Goal: Information Seeking & Learning: Learn about a topic

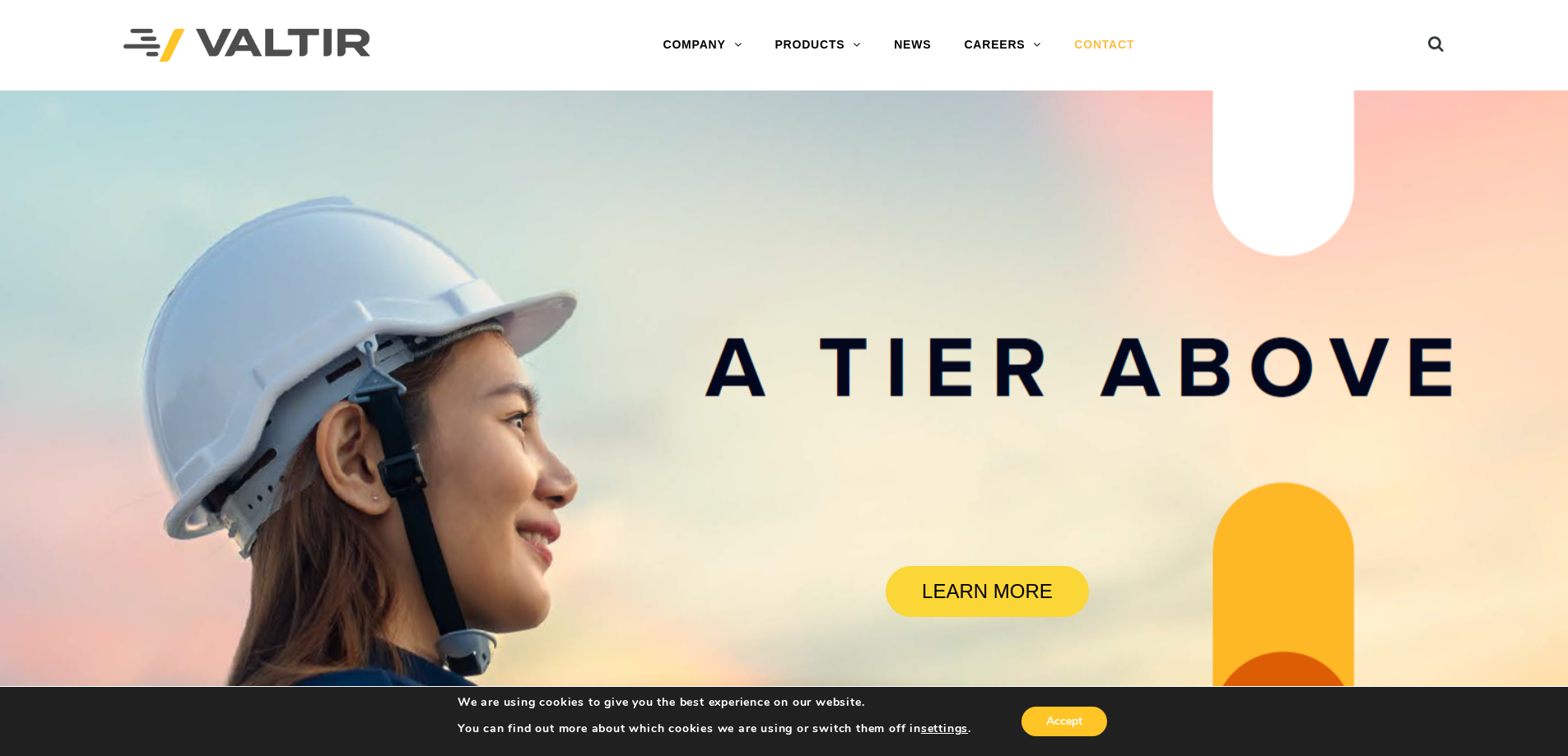
click at [1122, 57] on link "CONTACT" at bounding box center [1104, 45] width 93 height 33
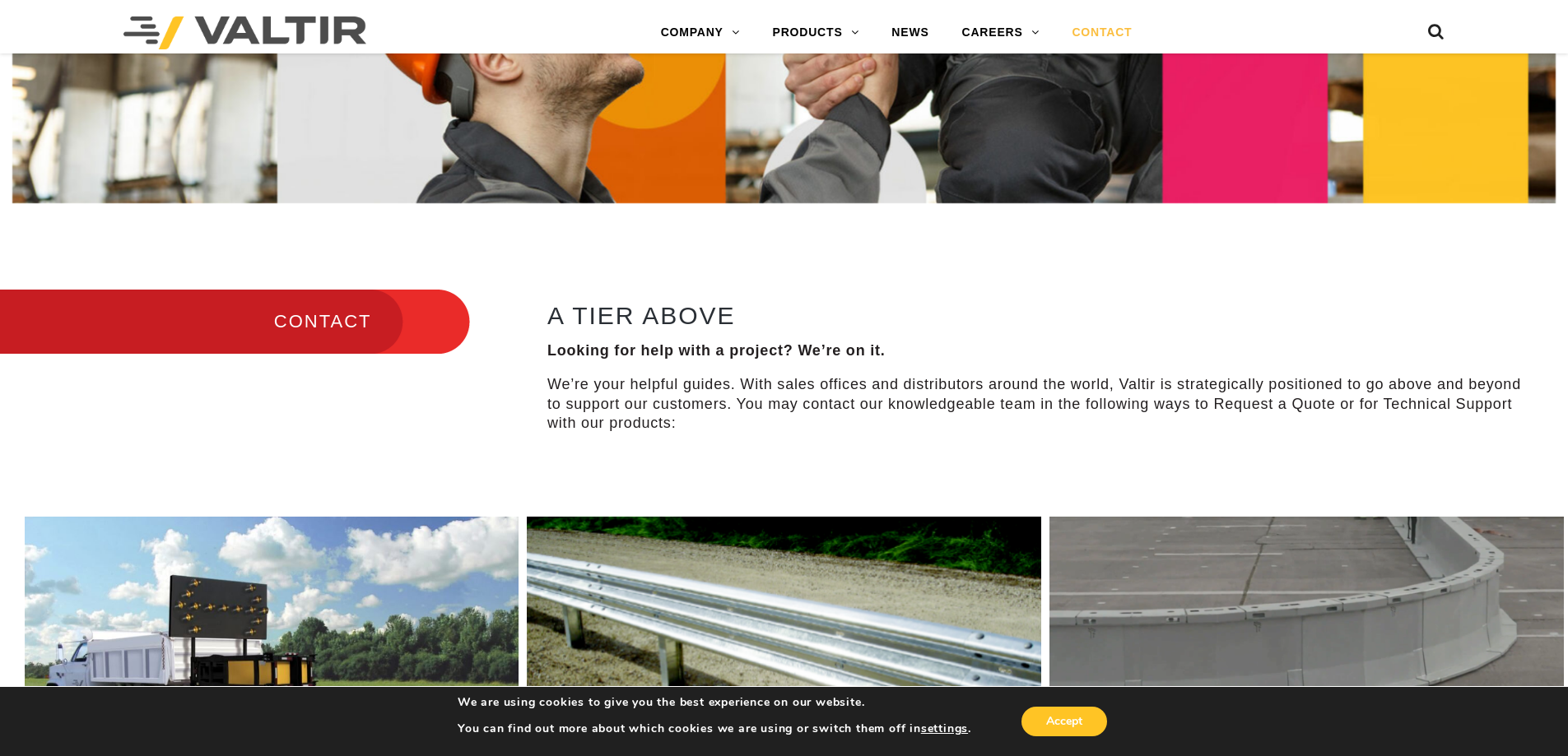
scroll to position [576, 0]
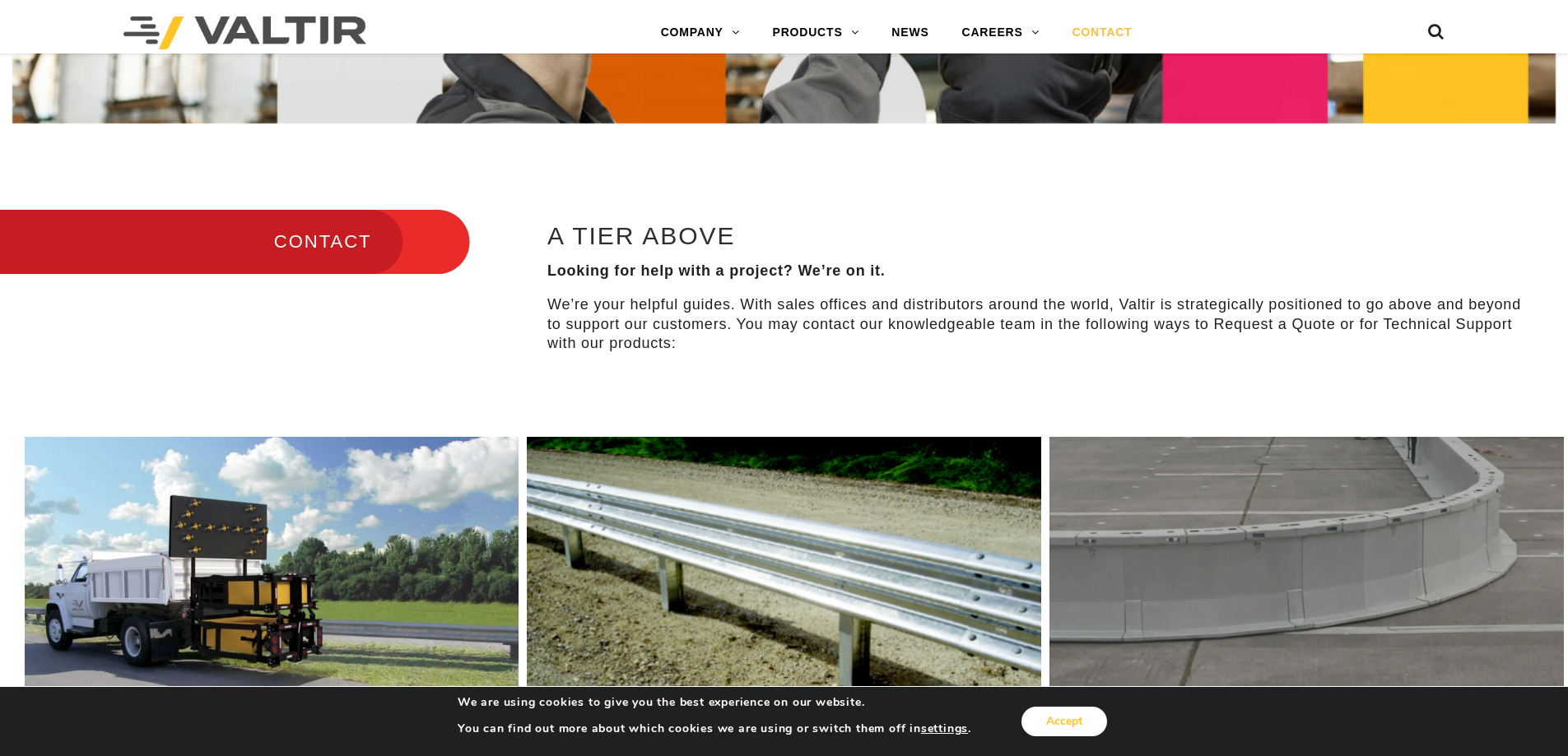
click at [1086, 726] on button "Accept" at bounding box center [1064, 721] width 86 height 30
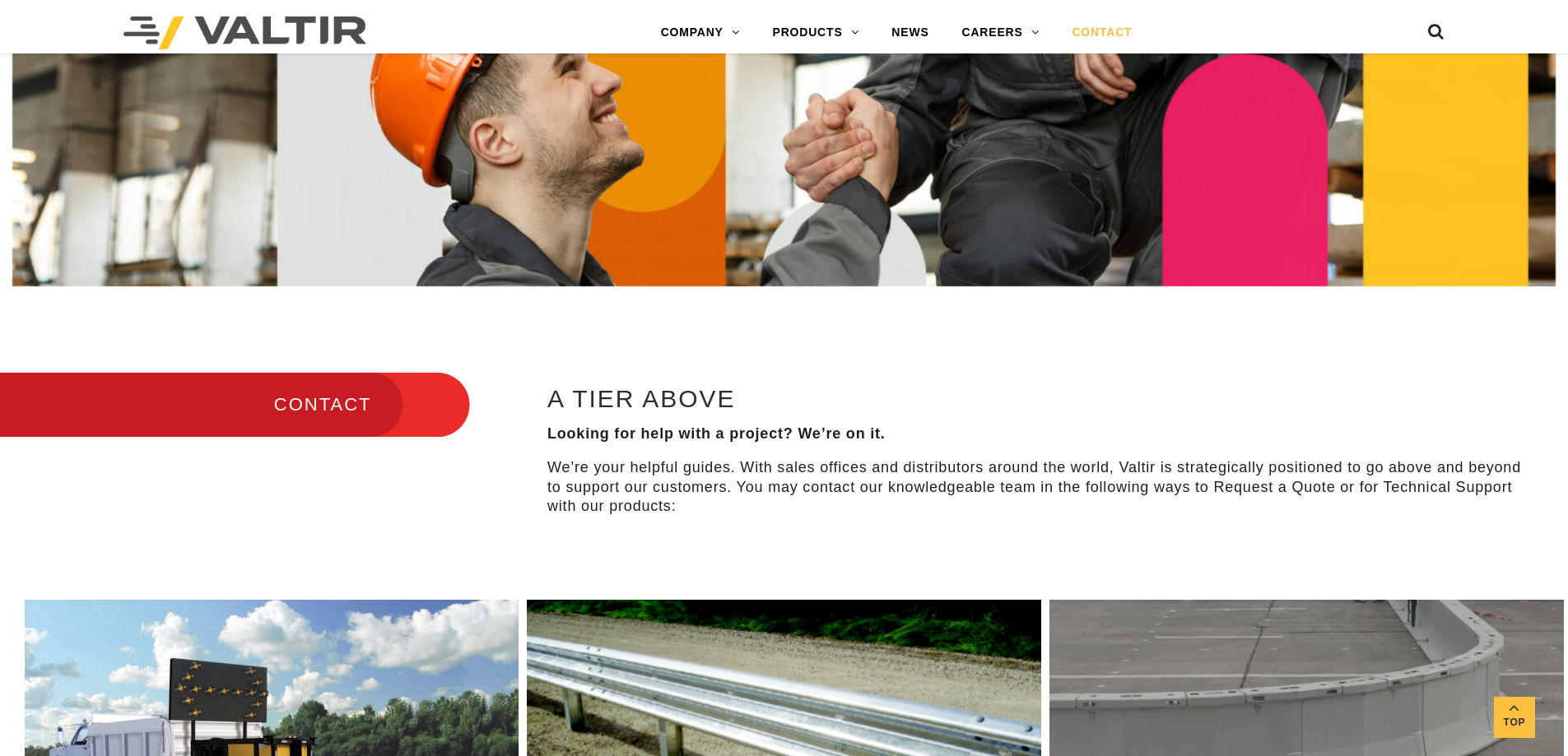
scroll to position [411, 0]
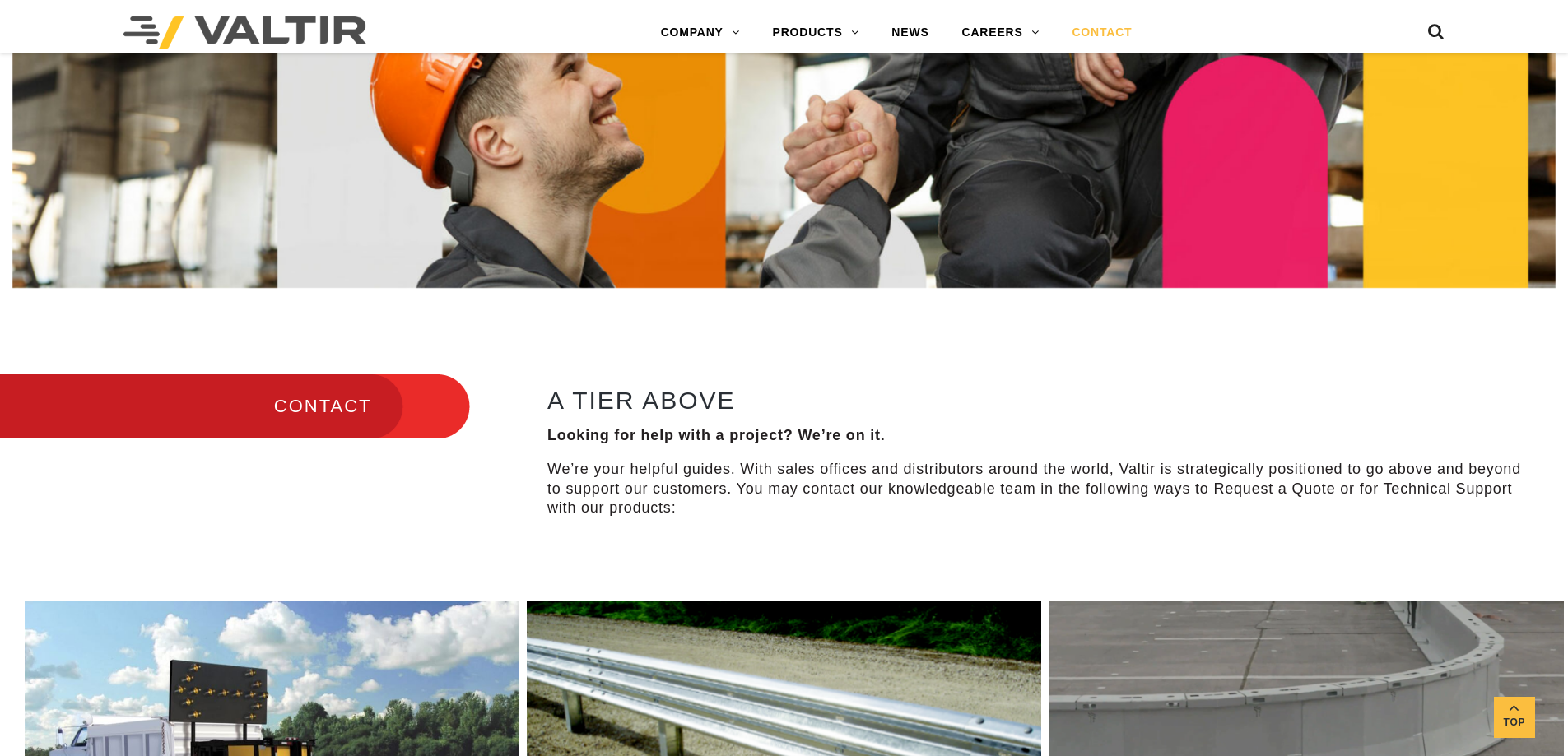
click at [328, 401] on h3 "CONTACT" at bounding box center [235, 406] width 470 height 69
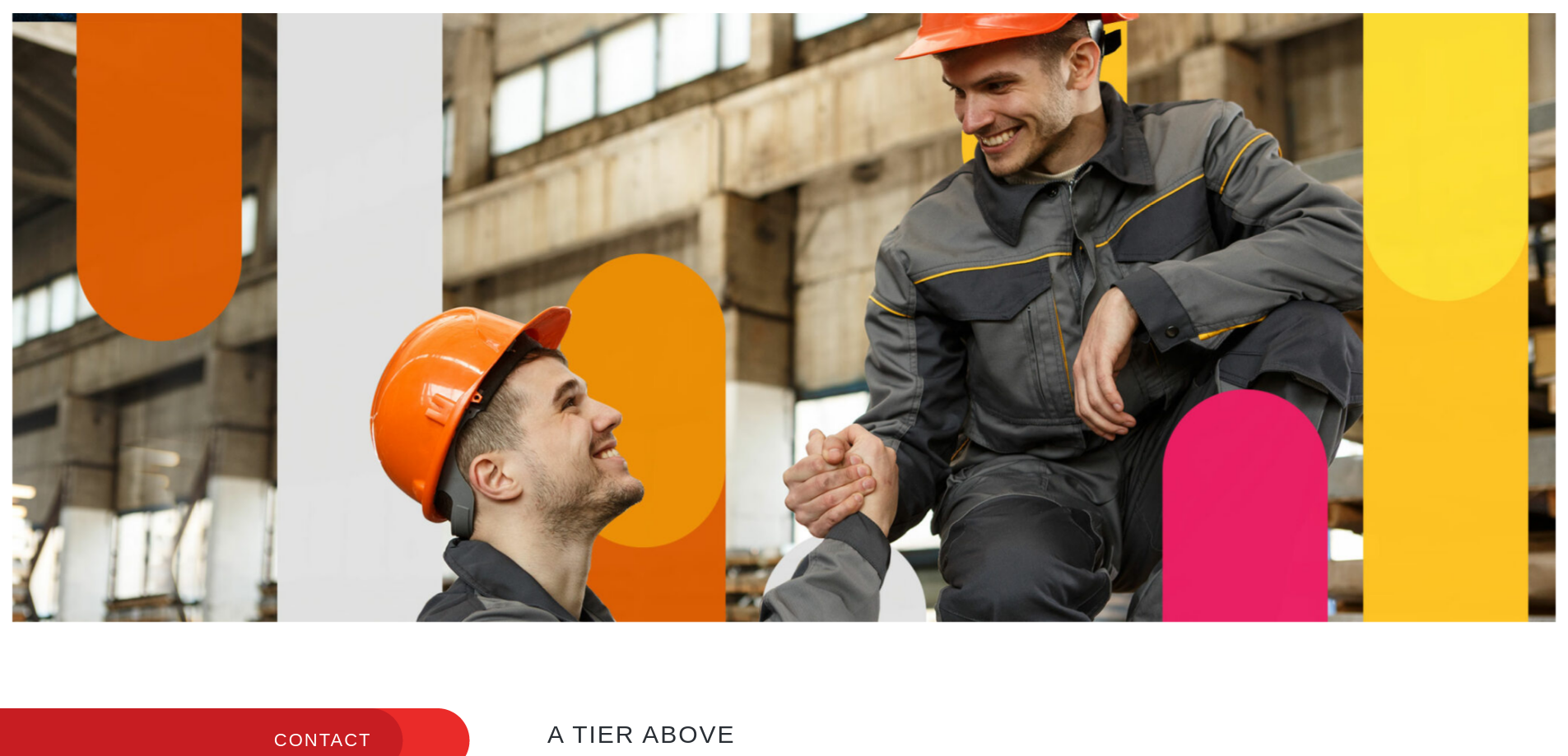
scroll to position [0, 0]
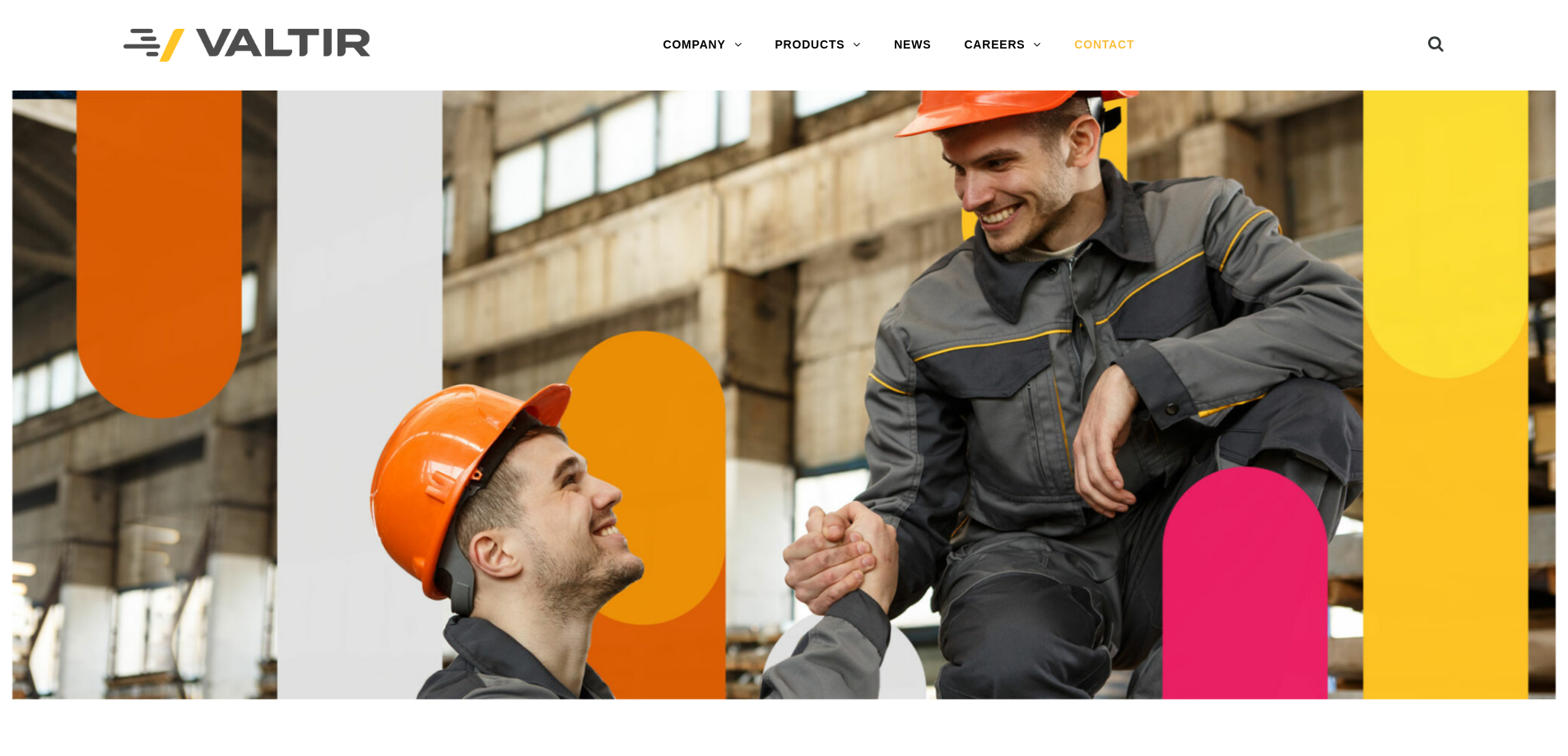
click at [1095, 47] on link "CONTACT" at bounding box center [1104, 45] width 93 height 33
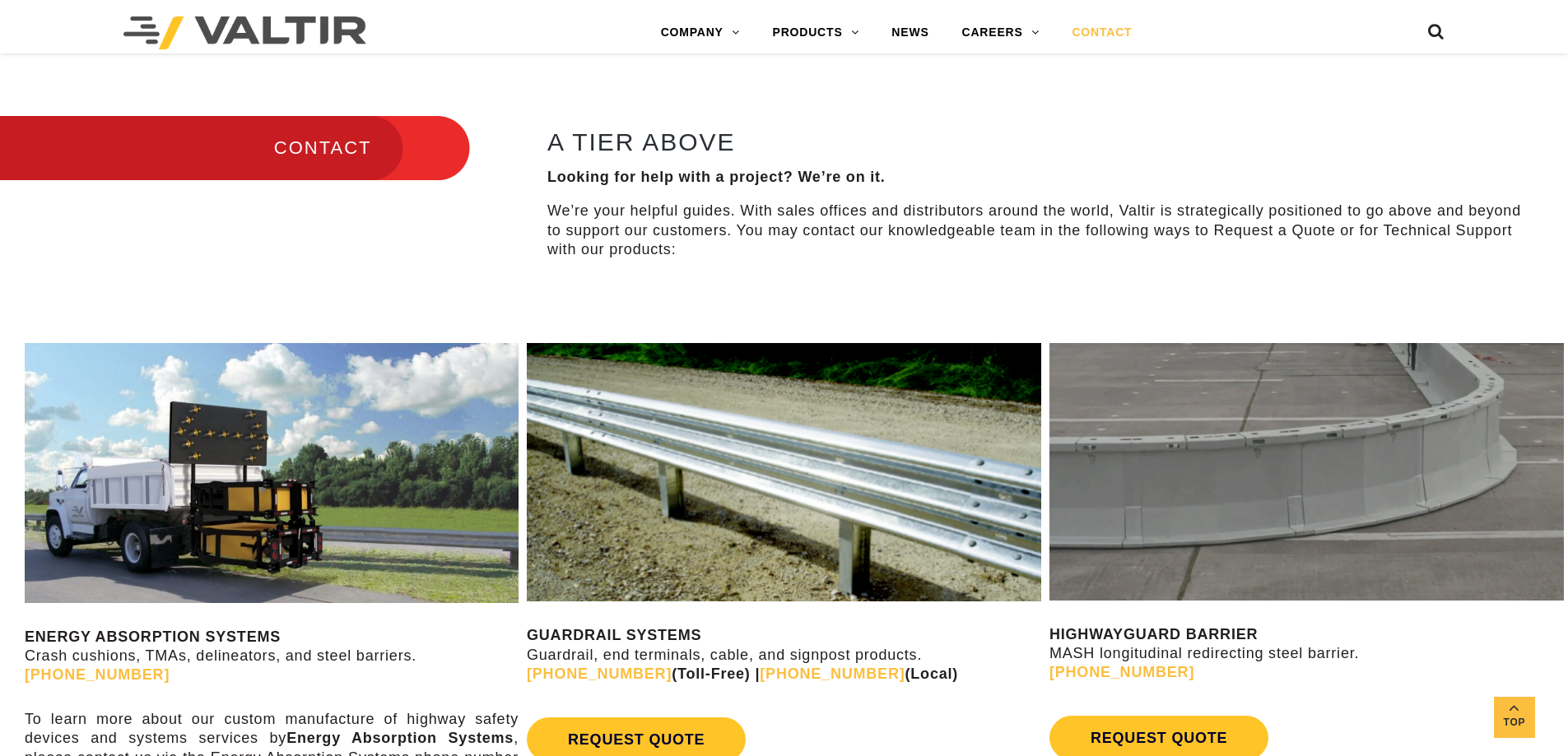
scroll to position [494, 0]
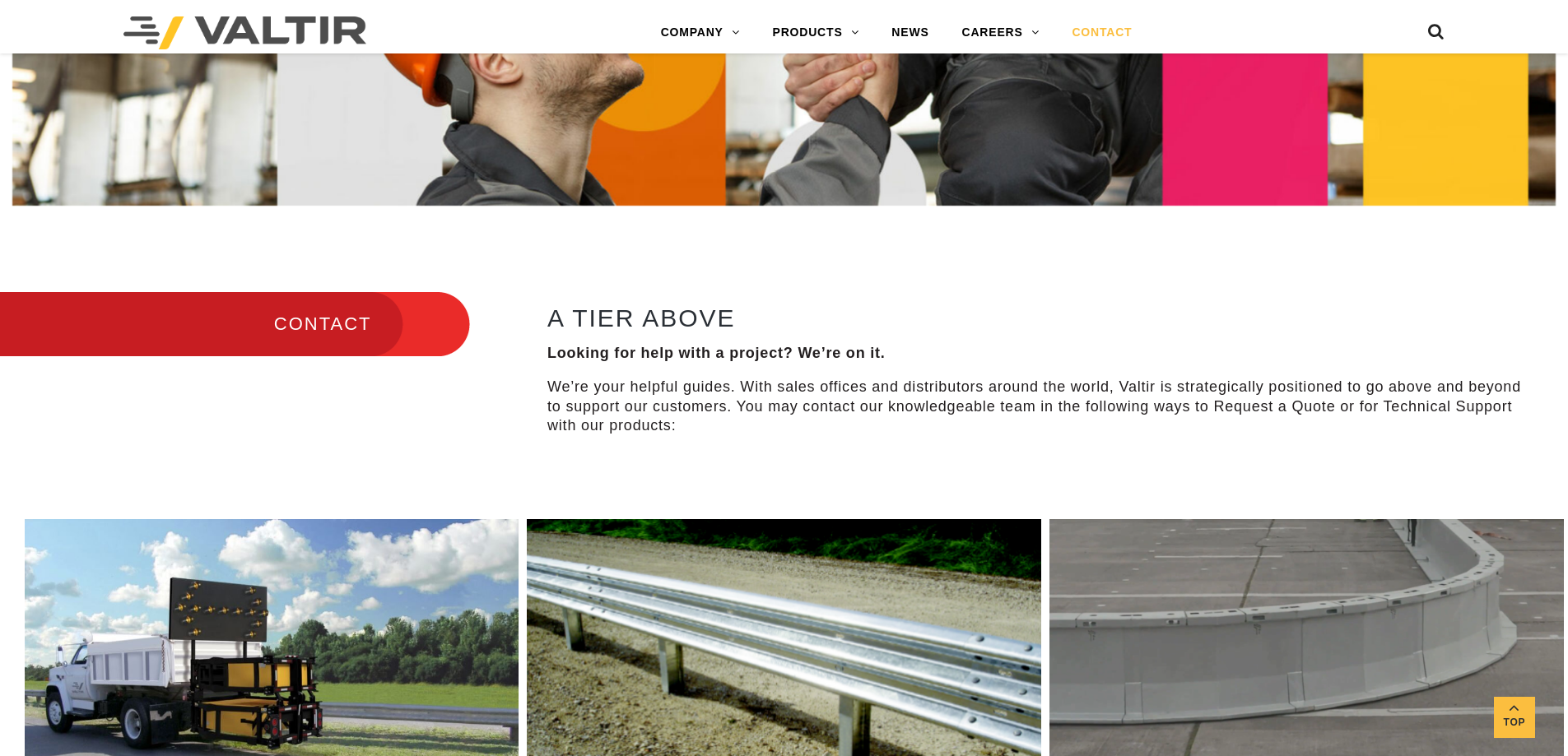
drag, startPoint x: 118, startPoint y: 353, endPoint x: 133, endPoint y: 337, distance: 21.9
click at [121, 351] on h3 "CONTACT" at bounding box center [235, 324] width 470 height 69
click at [151, 321] on h3 "CONTACT" at bounding box center [235, 324] width 470 height 69
drag, startPoint x: 152, startPoint y: 320, endPoint x: 249, endPoint y: 319, distance: 97.0
click at [231, 319] on h3 "CONTACT" at bounding box center [235, 324] width 470 height 69
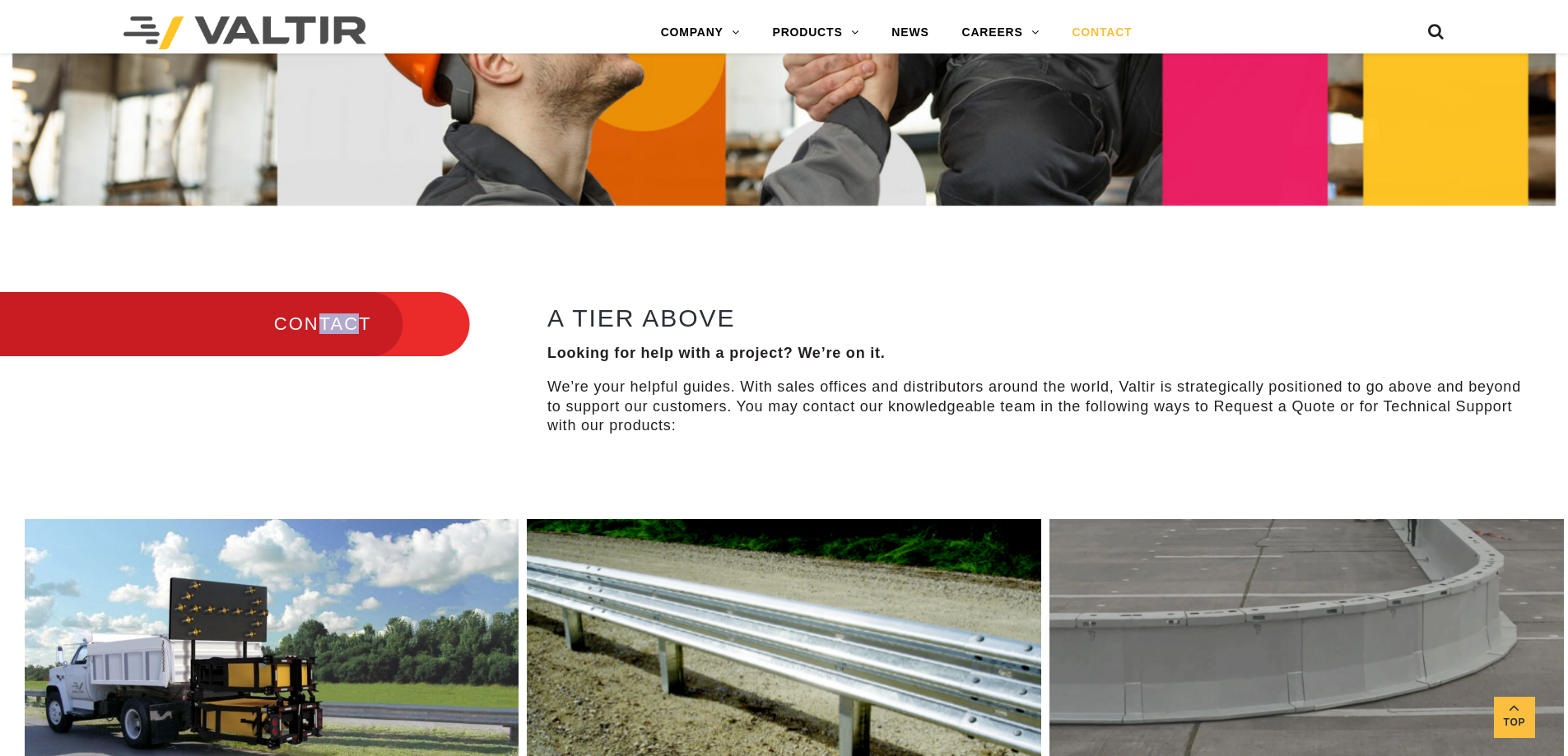
drag, startPoint x: 382, startPoint y: 333, endPoint x: 412, endPoint y: 331, distance: 30.1
click at [406, 331] on h3 "CONTACT" at bounding box center [235, 324] width 470 height 69
click at [813, 382] on p "We’re your helpful guides. With sales offices and distributors around the world…" at bounding box center [1035, 407] width 976 height 58
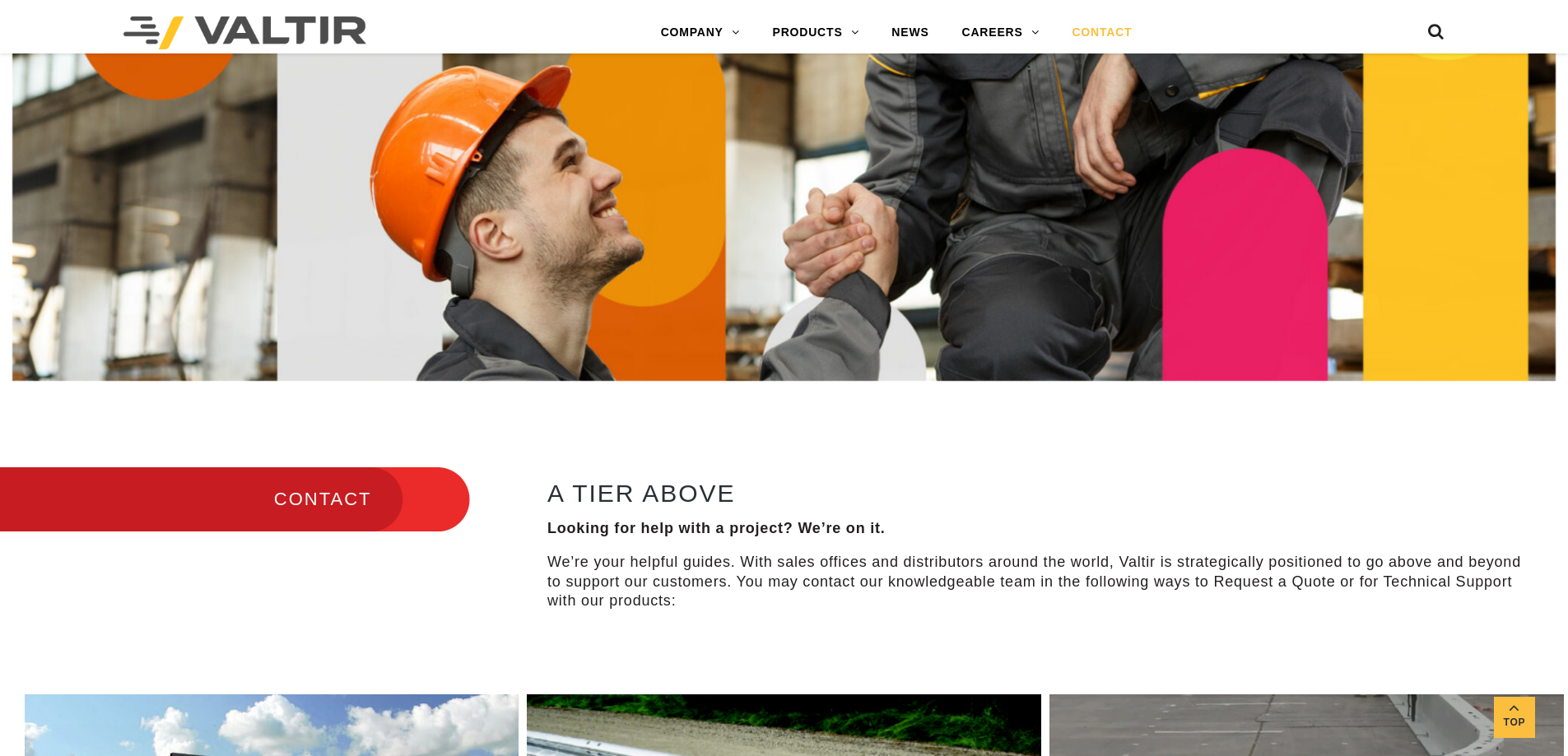
scroll to position [0, 0]
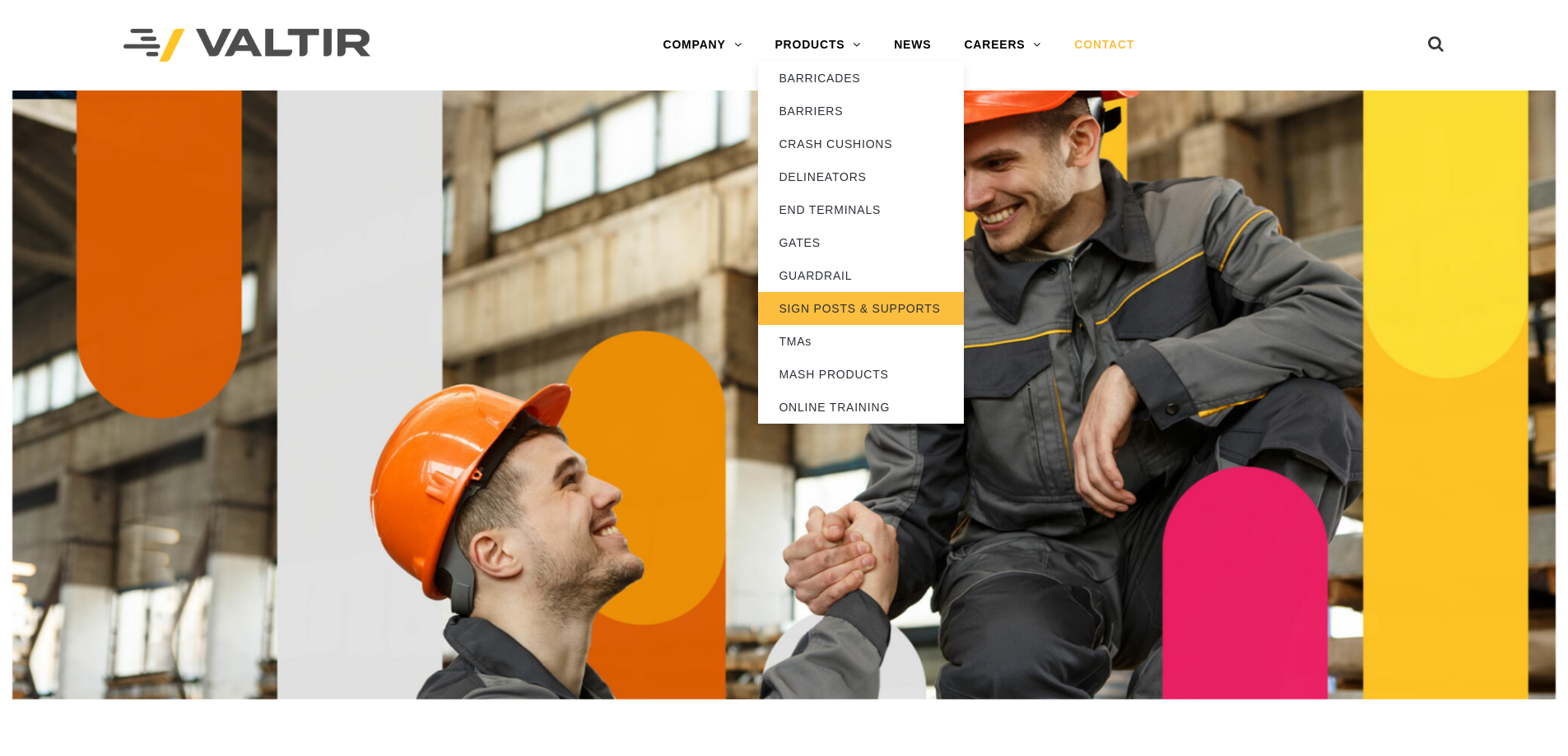
click at [856, 300] on link "SIGN POSTS & SUPPORTS" at bounding box center [861, 308] width 206 height 33
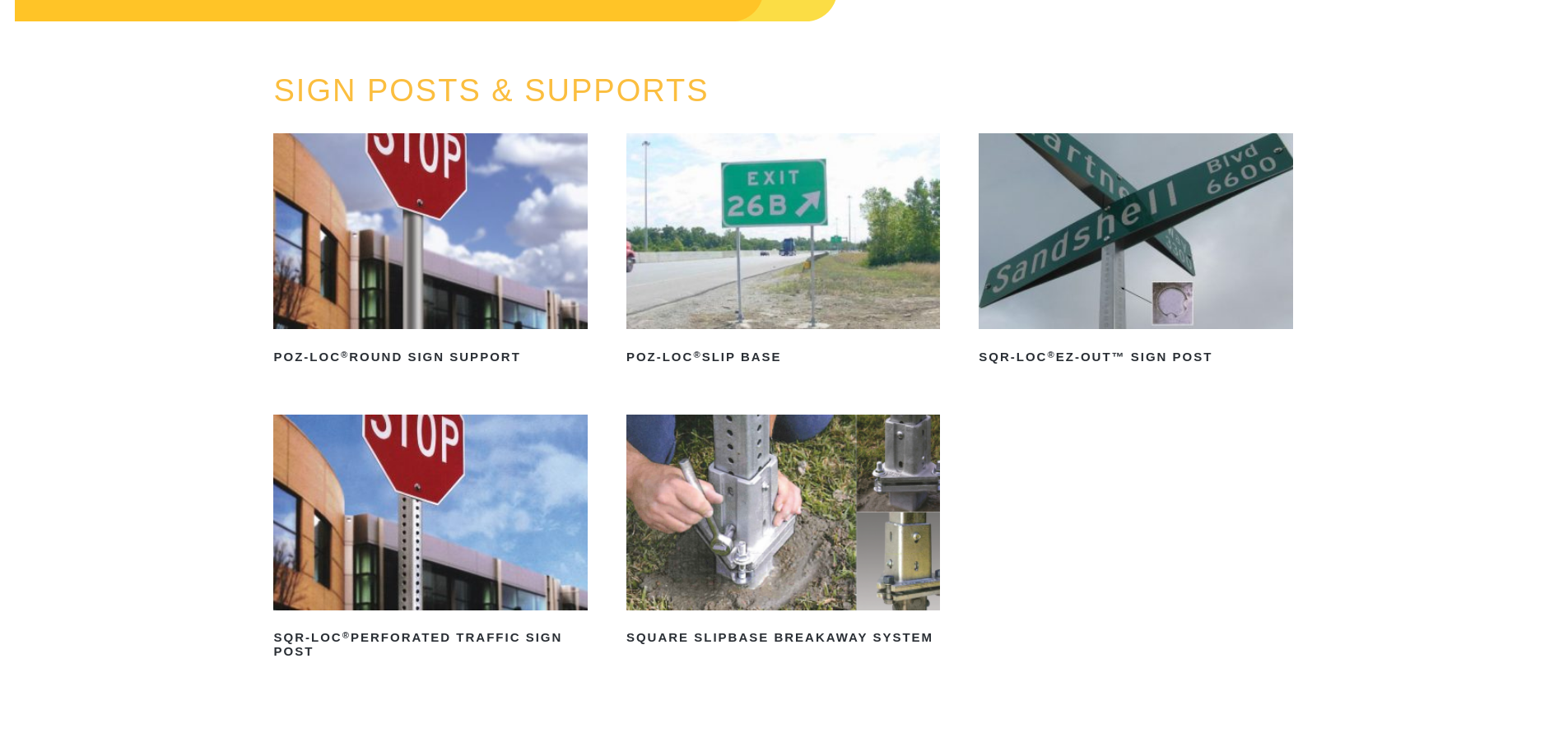
scroll to position [165, 0]
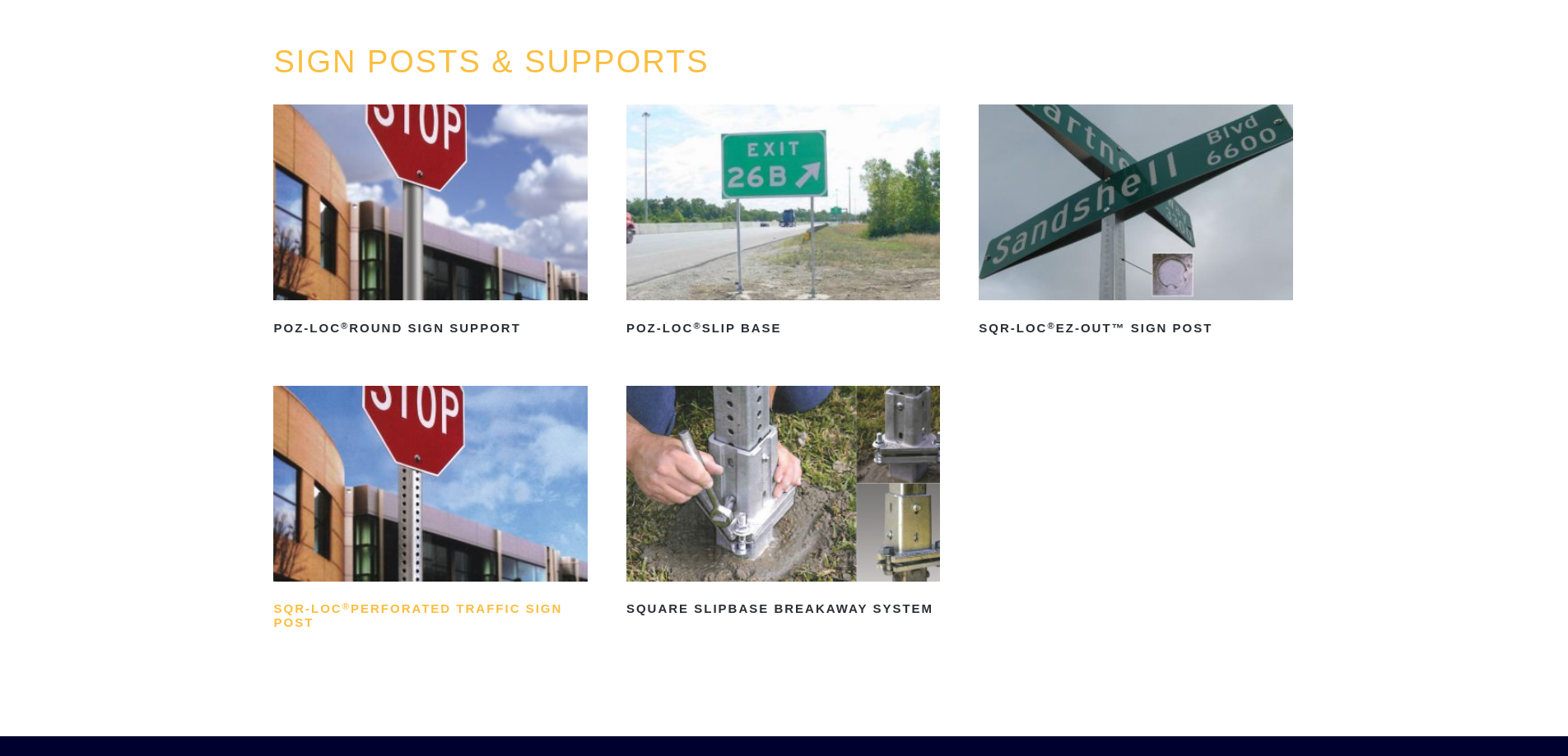
click at [466, 602] on h2 "SQR-LOC ® Perforated Traffic Sign Post" at bounding box center [430, 616] width 314 height 39
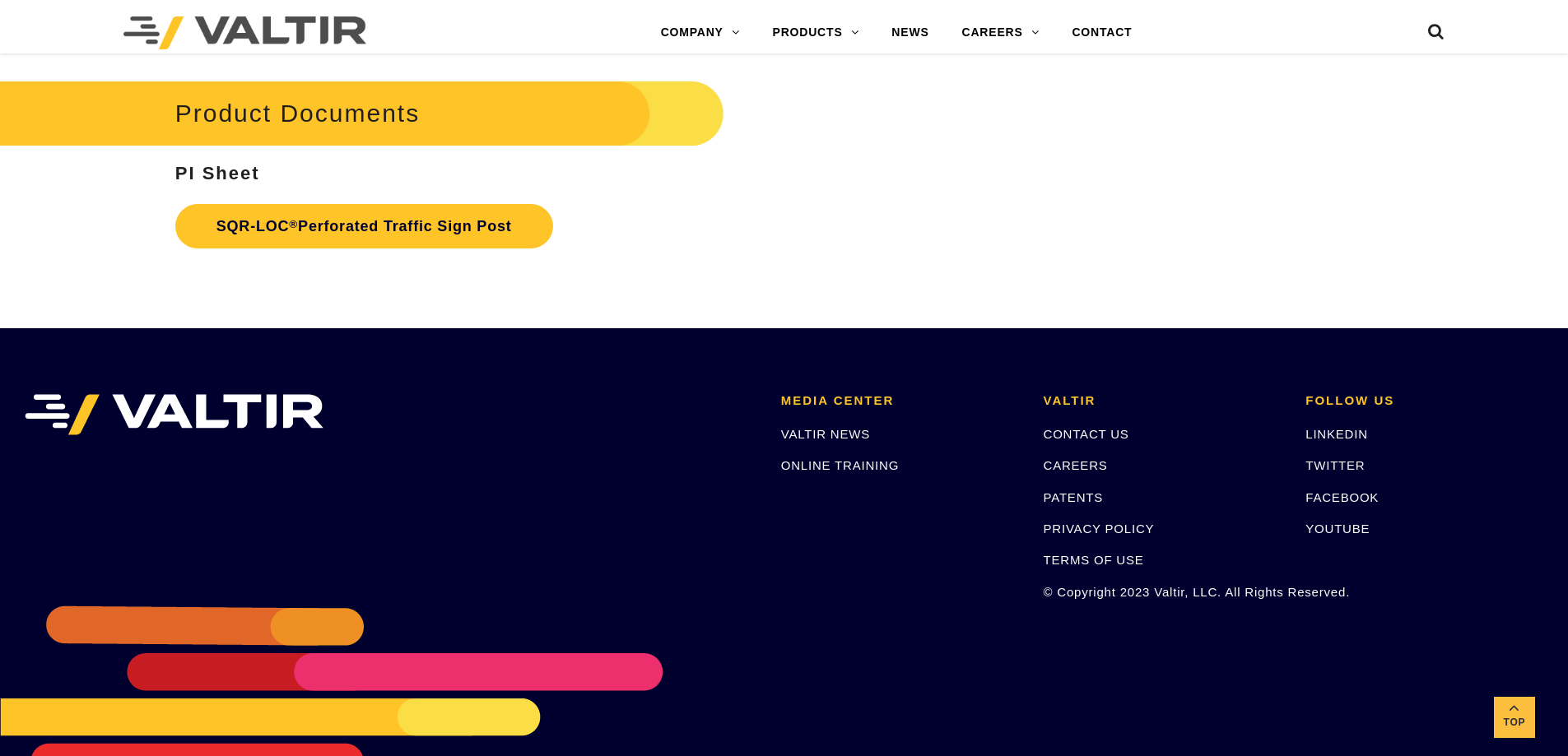
scroll to position [3130, 0]
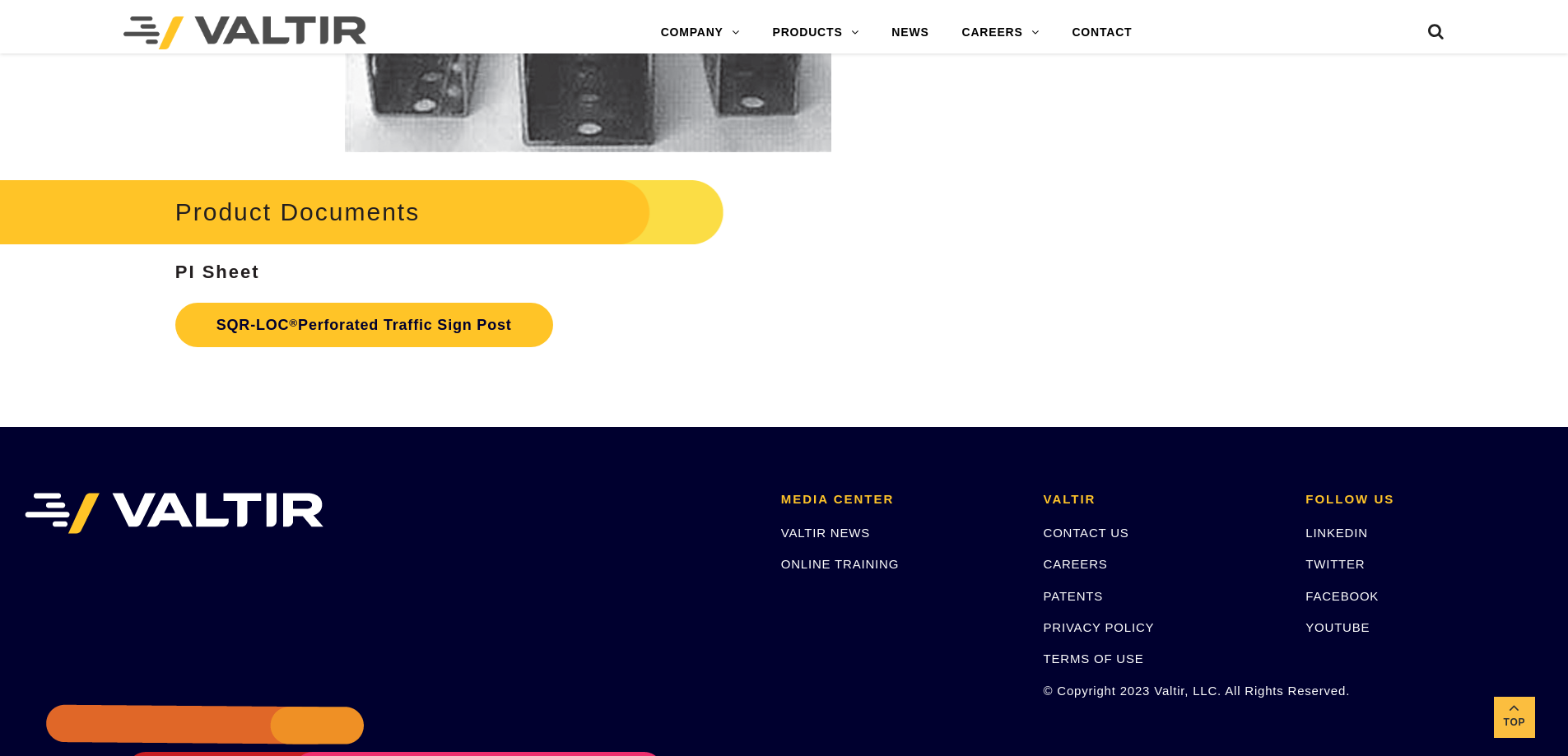
click at [211, 275] on strong "PI Sheet" at bounding box center [218, 272] width 85 height 20
click at [329, 312] on link "SQR-LOC ® Perforated Traffic Sign Post" at bounding box center [364, 324] width 378 height 44
